Goal: Information Seeking & Learning: Learn about a topic

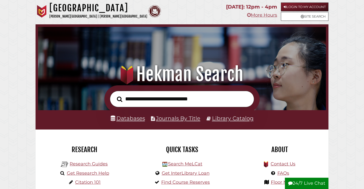
scroll to position [95, 286]
click at [135, 122] on li "Databases" at bounding box center [128, 119] width 34 height 10
click at [134, 119] on link "Databases" at bounding box center [128, 118] width 34 height 7
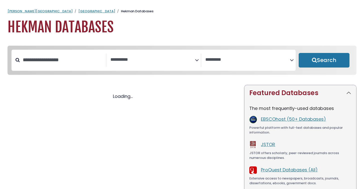
select select "Database Subject Filter"
select select "Database Vendors Filter"
select select "Database Subject Filter"
select select "Database Vendors Filter"
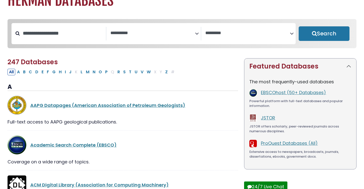
scroll to position [27, 0]
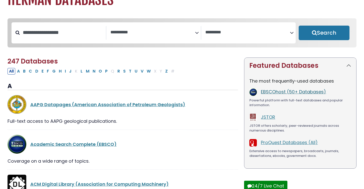
click at [271, 93] on link "EBSCOhost (50+ Databases)" at bounding box center [293, 91] width 65 height 6
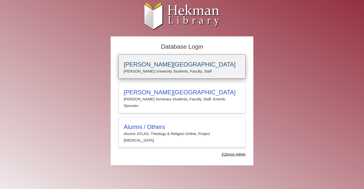
click at [204, 70] on p "Calvin University Students, Faculty, Staff" at bounding box center [182, 71] width 117 height 7
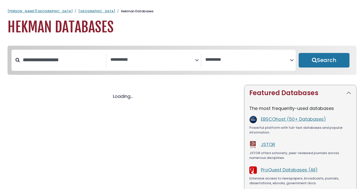
select select "Database Subject Filter"
select select "Database Vendors Filter"
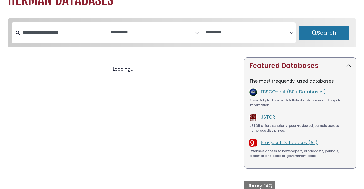
select select "Database Subject Filter"
select select "Database Vendors Filter"
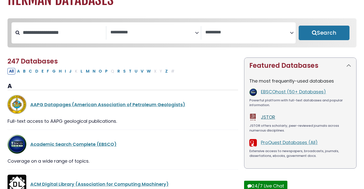
click at [271, 118] on link "JSTOR" at bounding box center [268, 117] width 14 height 6
click at [281, 144] on link "ProQuest Databases (All)" at bounding box center [289, 142] width 57 height 6
